Goal: Information Seeking & Learning: Stay updated

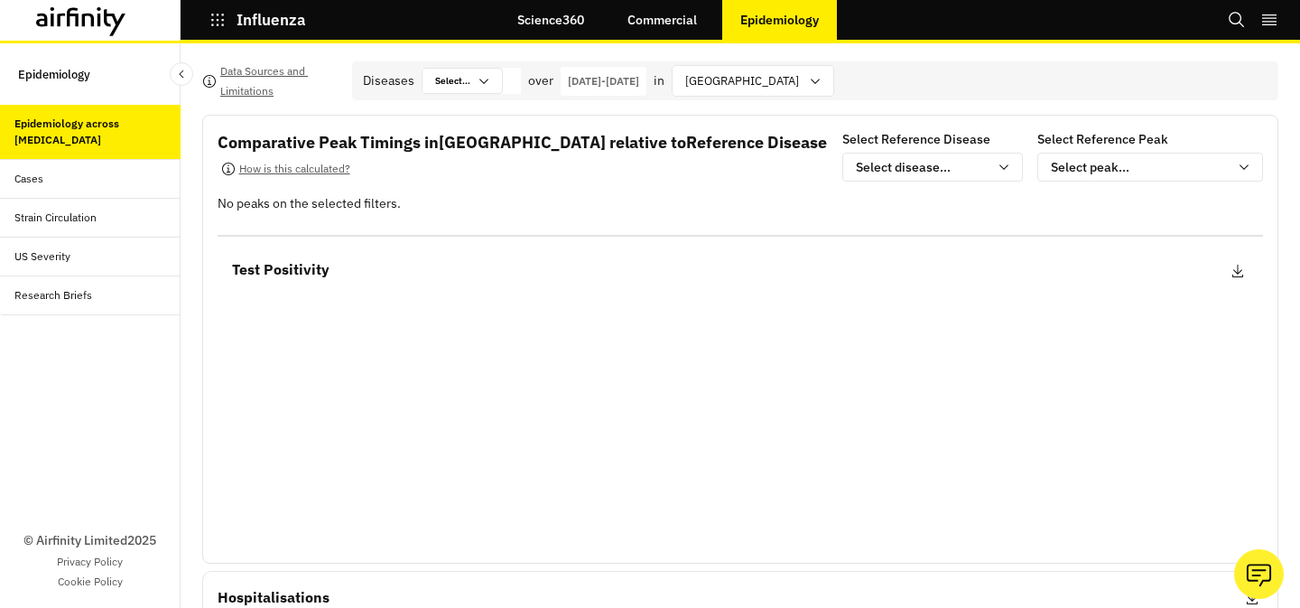
click at [64, 180] on div "Cases" at bounding box center [97, 179] width 166 height 16
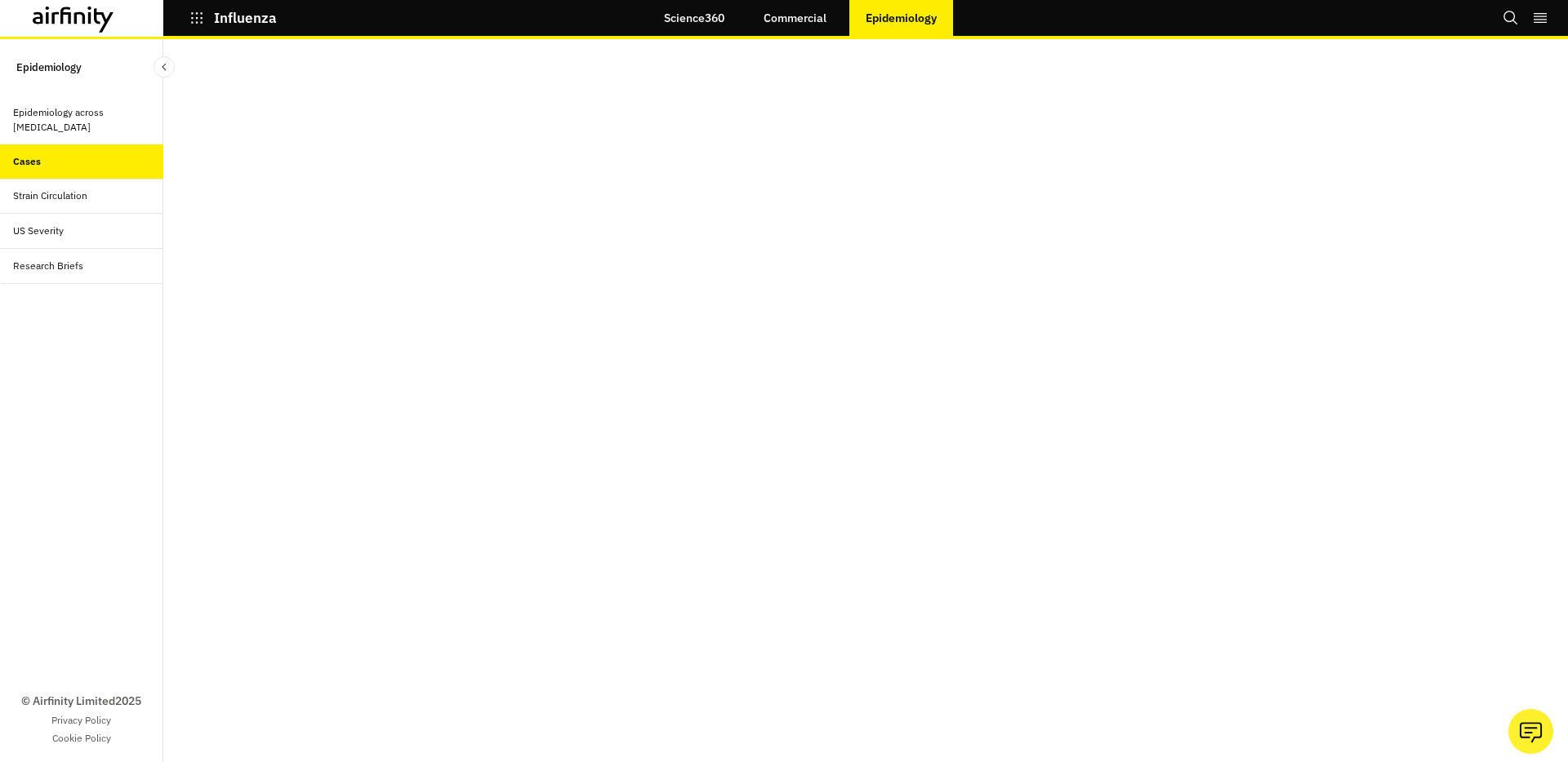
click at [192, 16] on icon "button" at bounding box center [196, 18] width 14 height 14
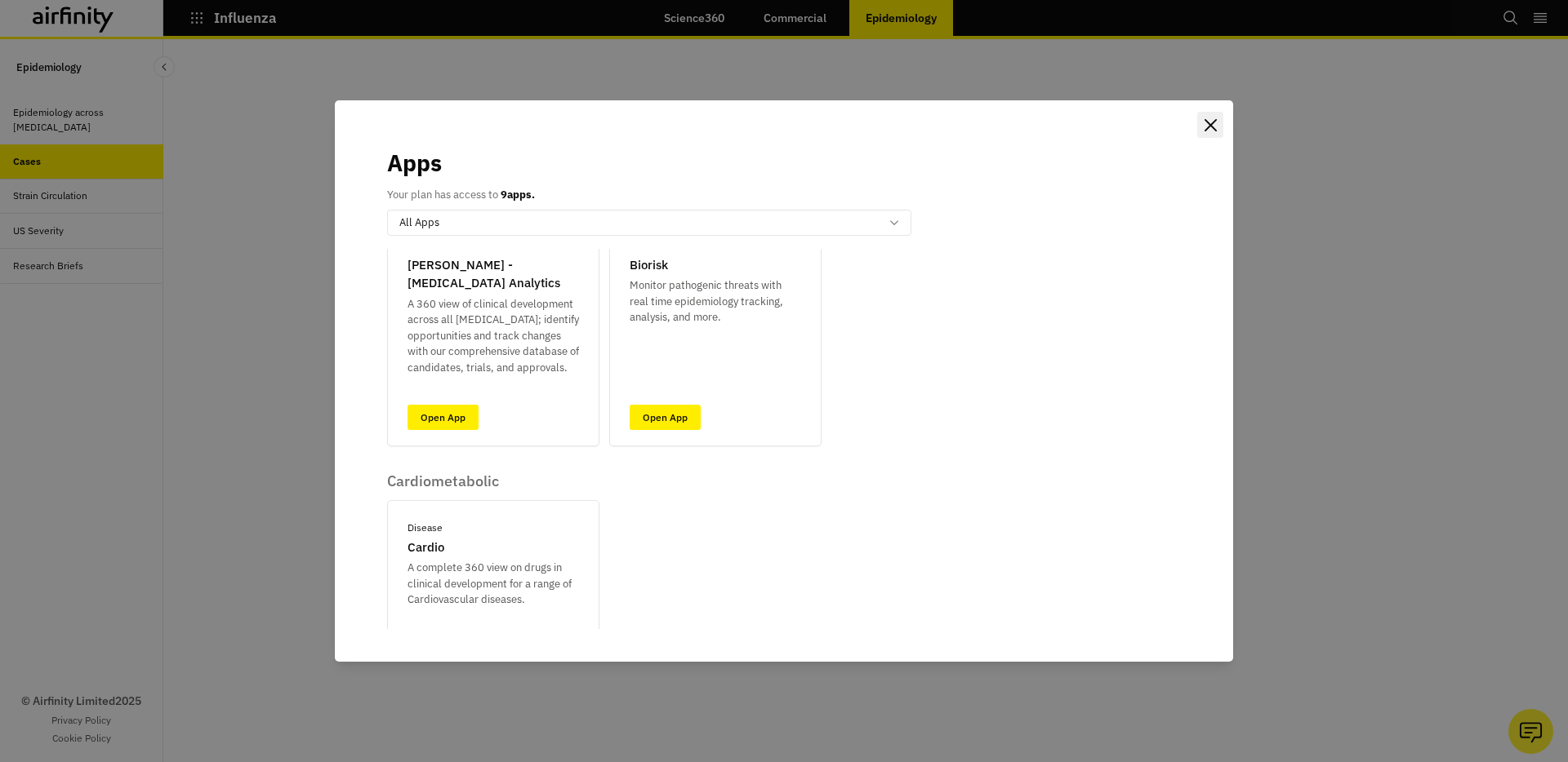
scroll to position [315, 0]
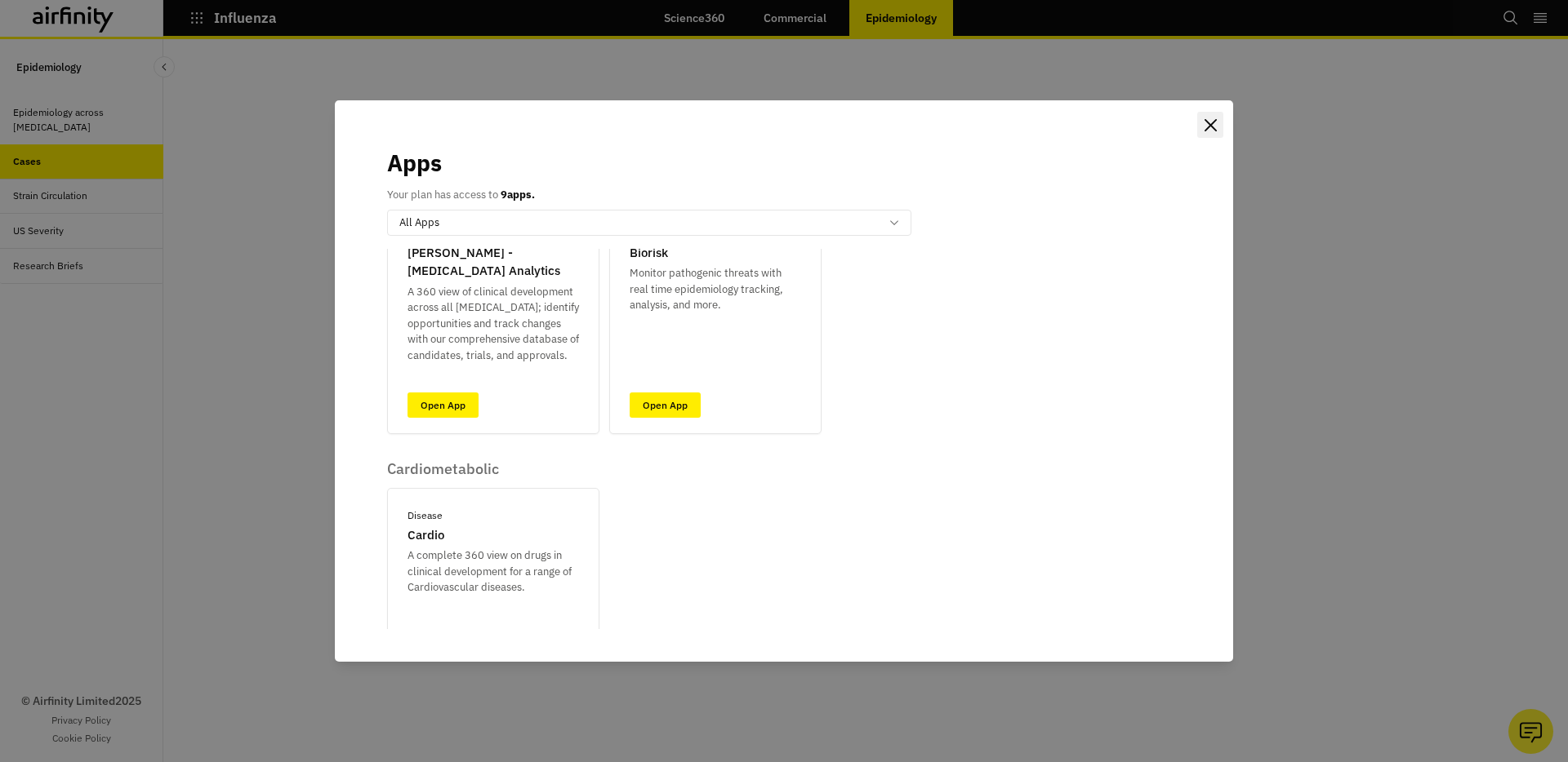
click at [1175, 122] on icon "Close" at bounding box center [1211, 126] width 13 height 13
